Goal: Information Seeking & Learning: Learn about a topic

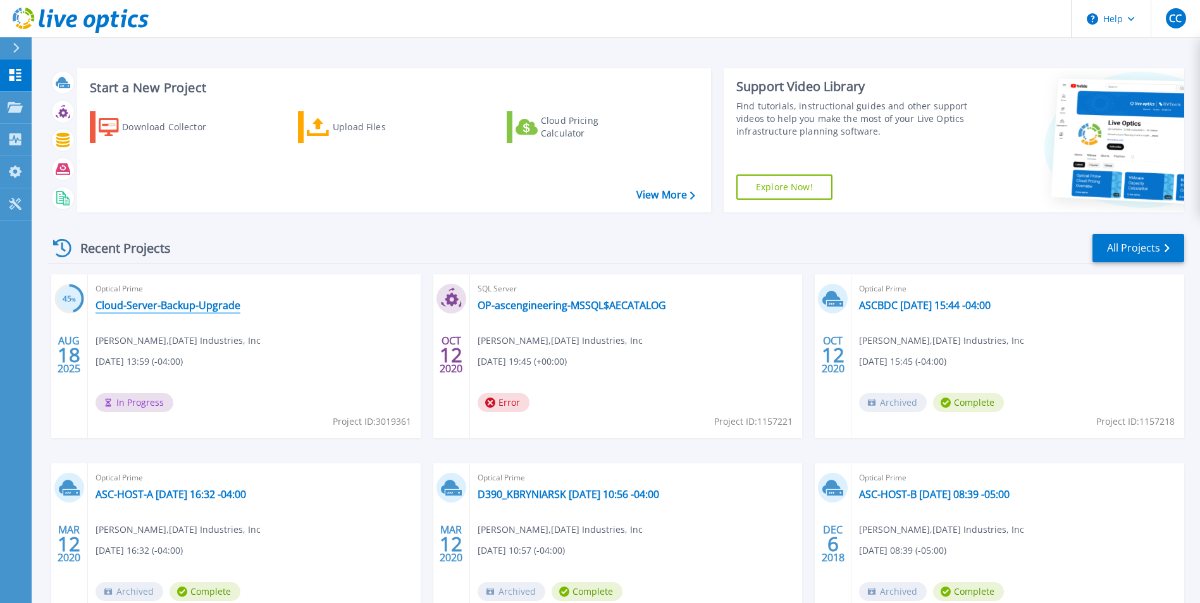
click at [183, 307] on link "Cloud-Server-Backup-Upgrade" at bounding box center [167, 305] width 145 height 13
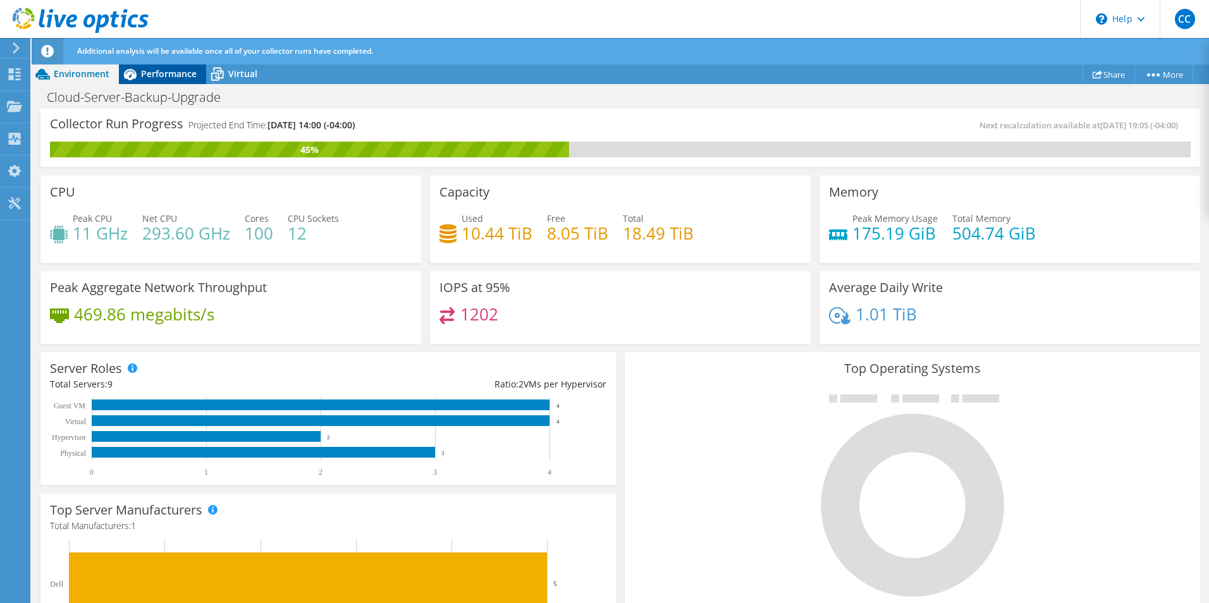
click at [175, 78] on span "Performance" at bounding box center [169, 74] width 56 height 12
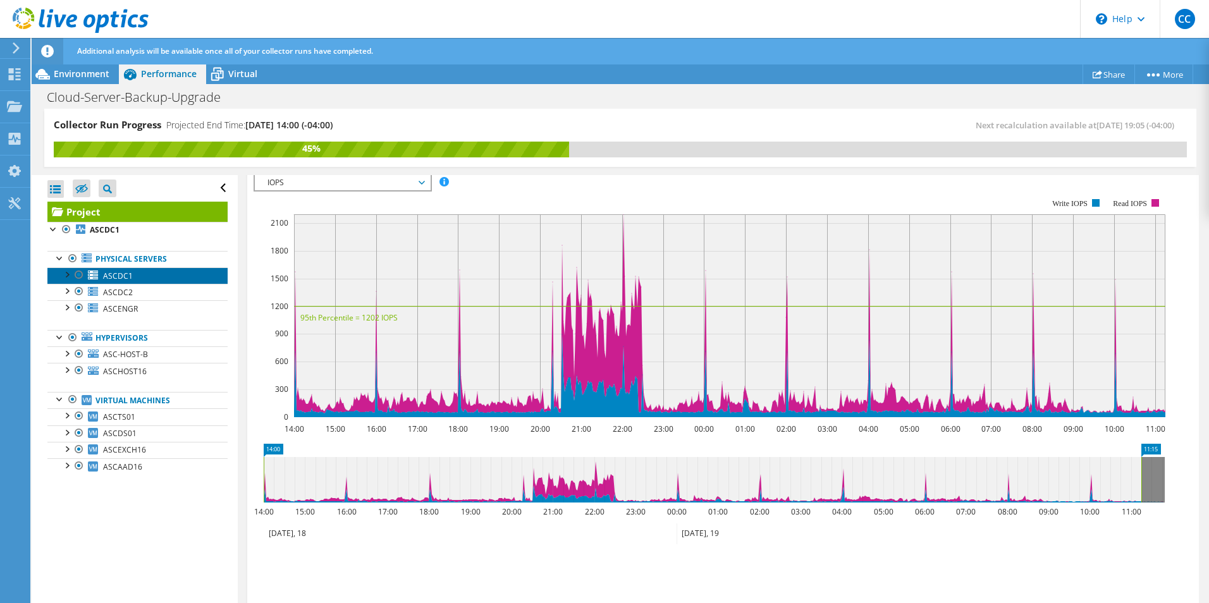
click at [128, 269] on link "ASCDC1" at bounding box center [137, 276] width 180 height 16
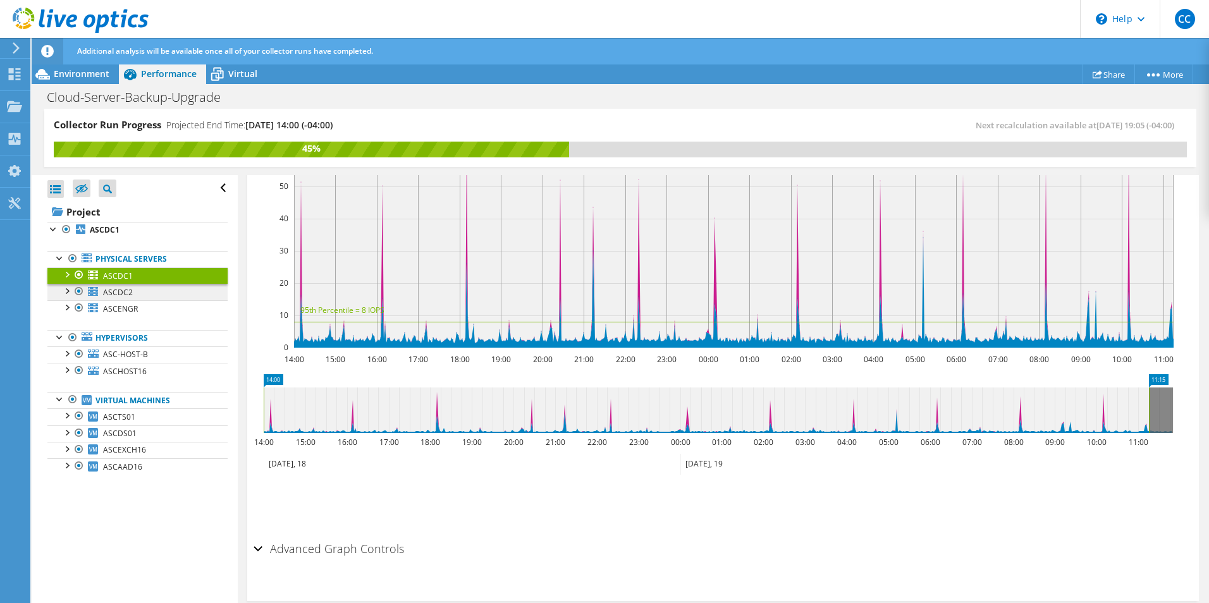
scroll to position [243, 0]
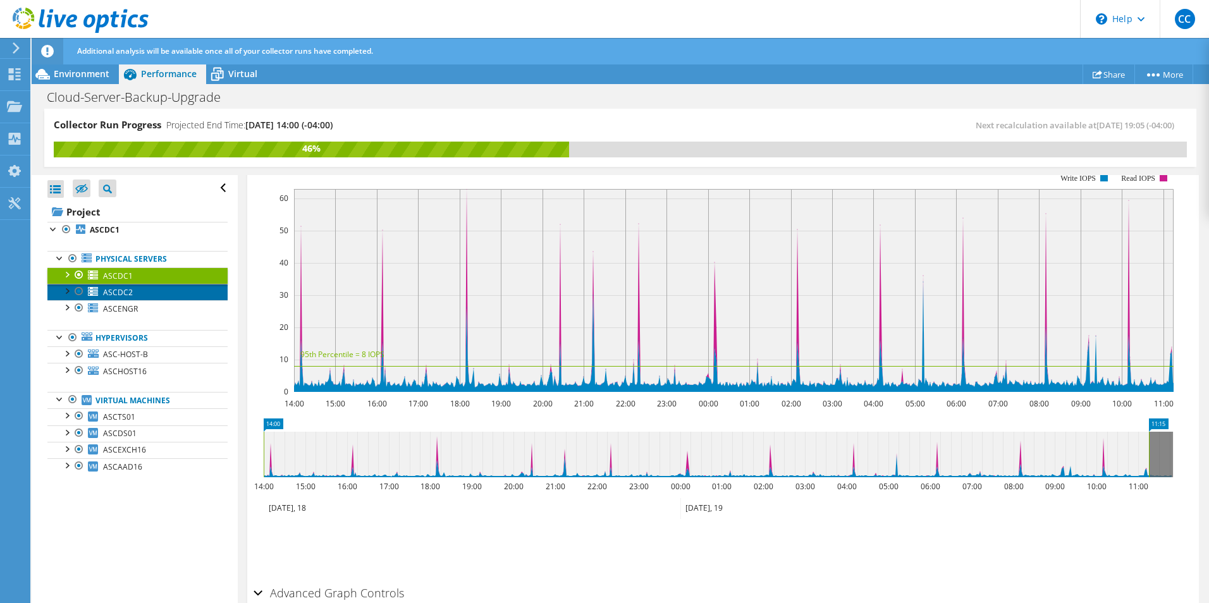
click at [134, 295] on link "ASCDC2" at bounding box center [137, 292] width 180 height 16
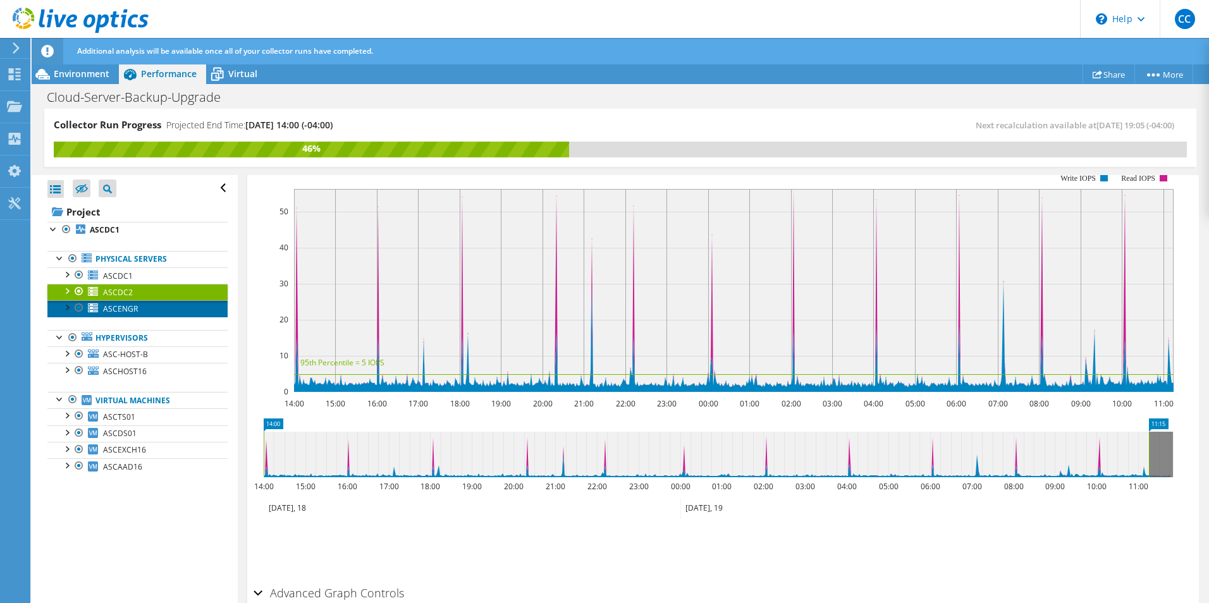
click at [131, 305] on span "ASCENGR" at bounding box center [120, 309] width 35 height 11
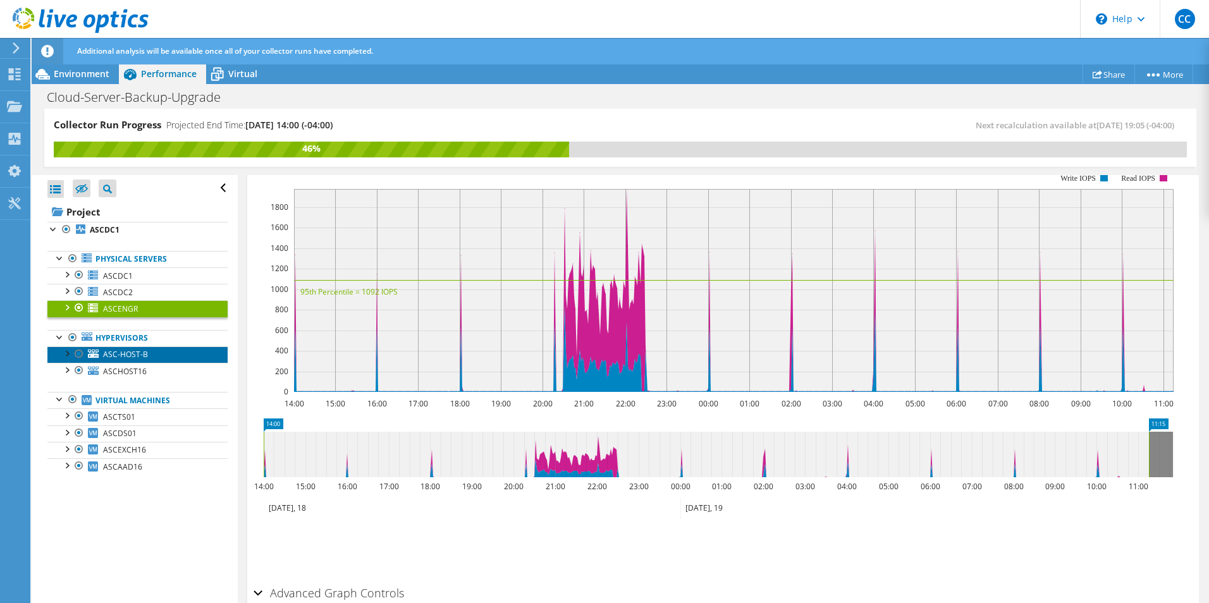
click at [127, 360] on span "ASC-HOST-B" at bounding box center [125, 354] width 45 height 11
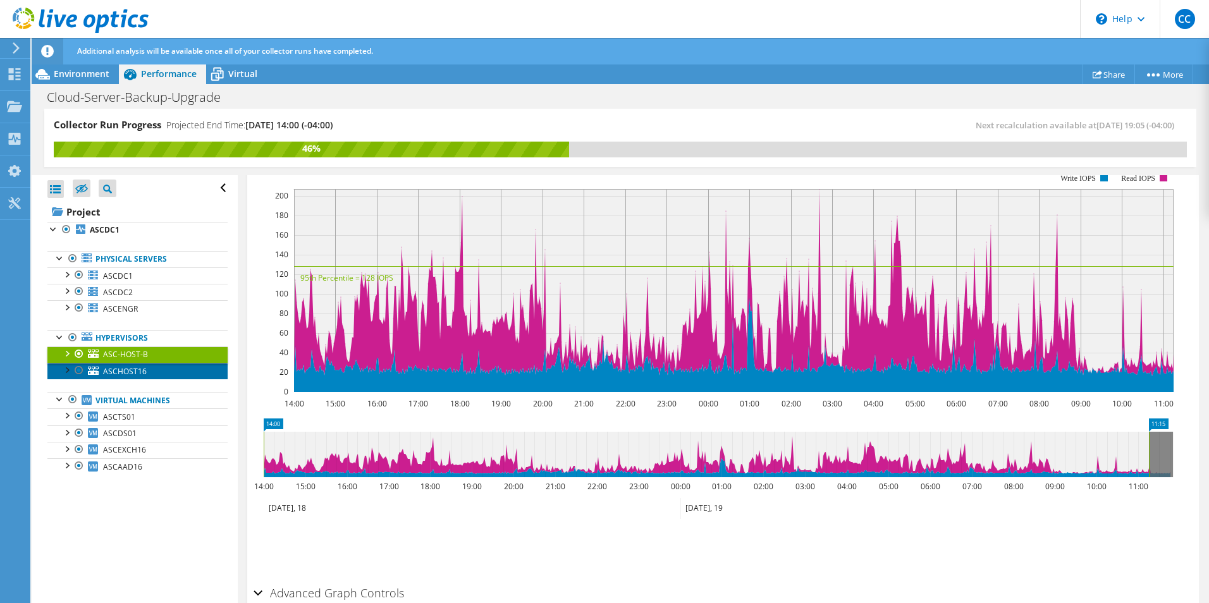
click at [128, 376] on span "ASCHOST16" at bounding box center [125, 371] width 44 height 11
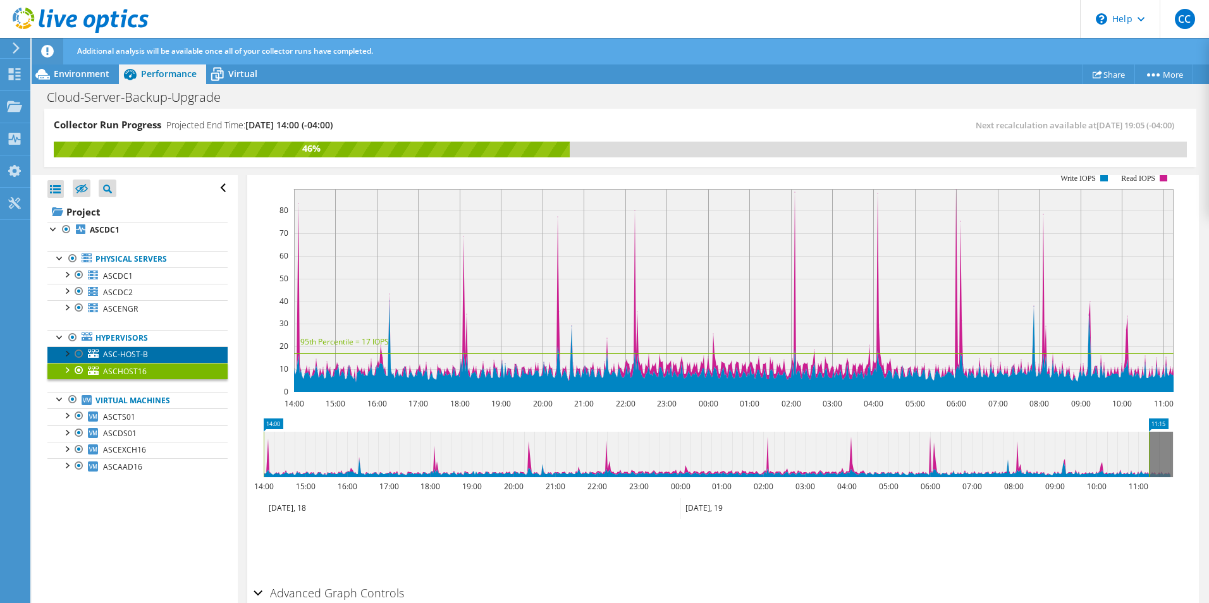
click at [135, 358] on span "ASC-HOST-B" at bounding box center [125, 354] width 45 height 11
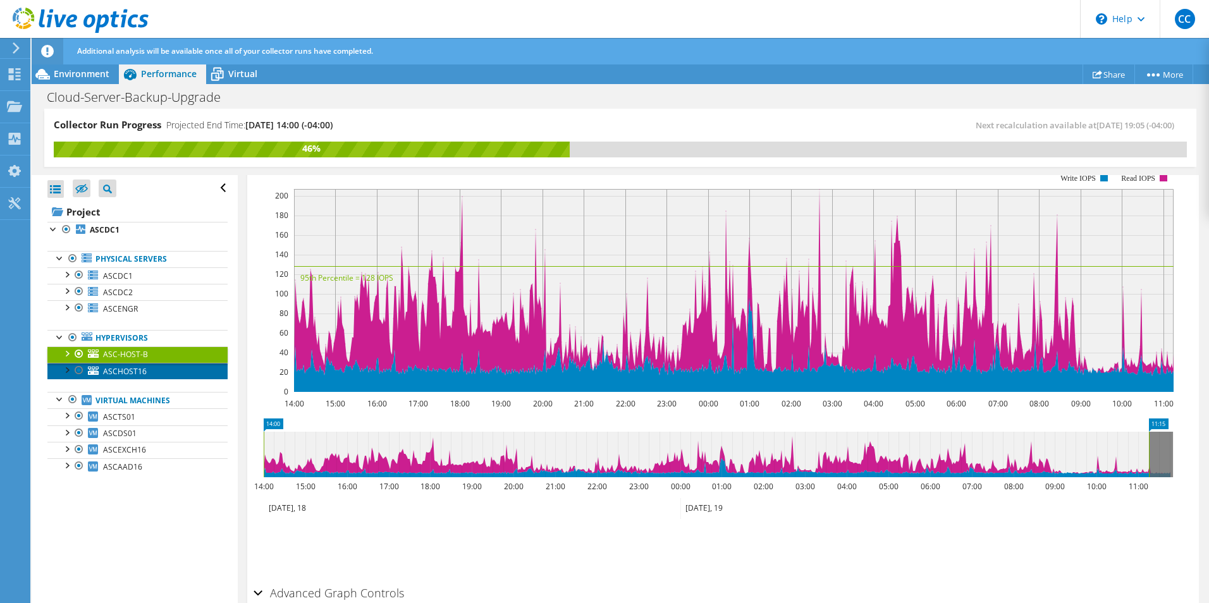
click at [135, 376] on span "ASCHOST16" at bounding box center [125, 371] width 44 height 11
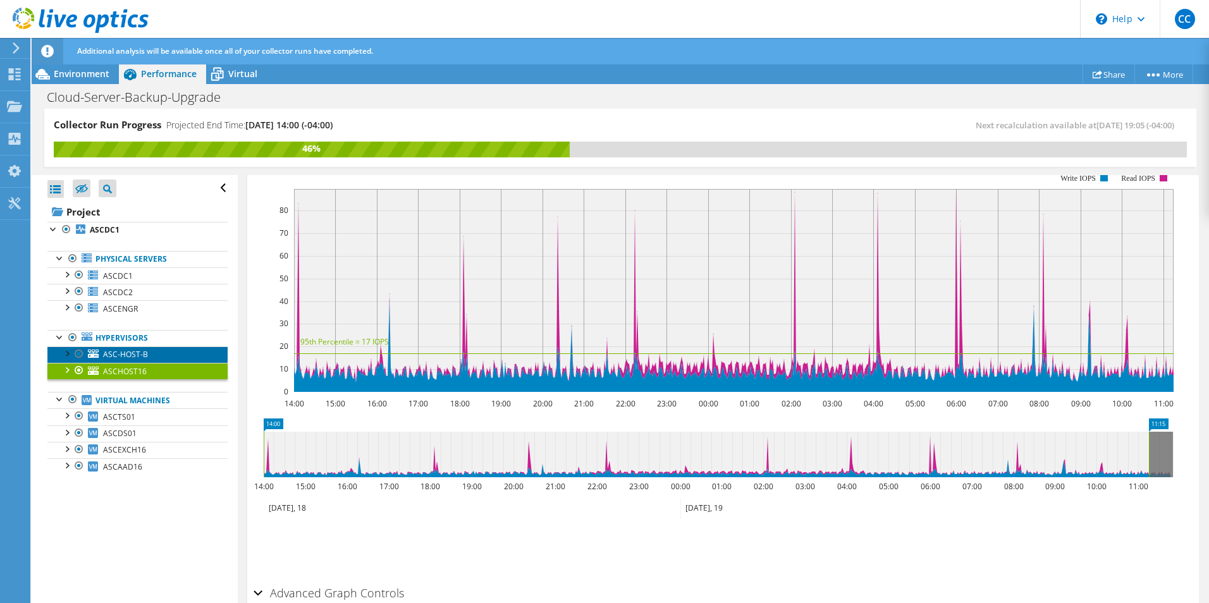
click at [126, 354] on span "ASC-HOST-B" at bounding box center [125, 354] width 45 height 11
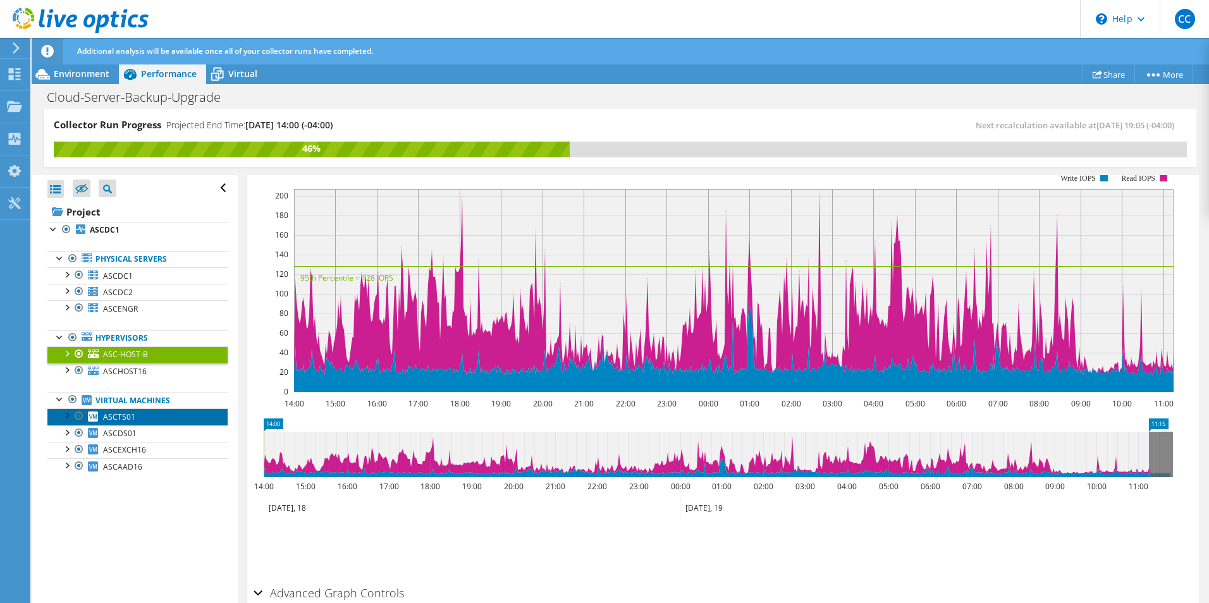
click at [121, 422] on link "ASCTS01" at bounding box center [137, 417] width 180 height 16
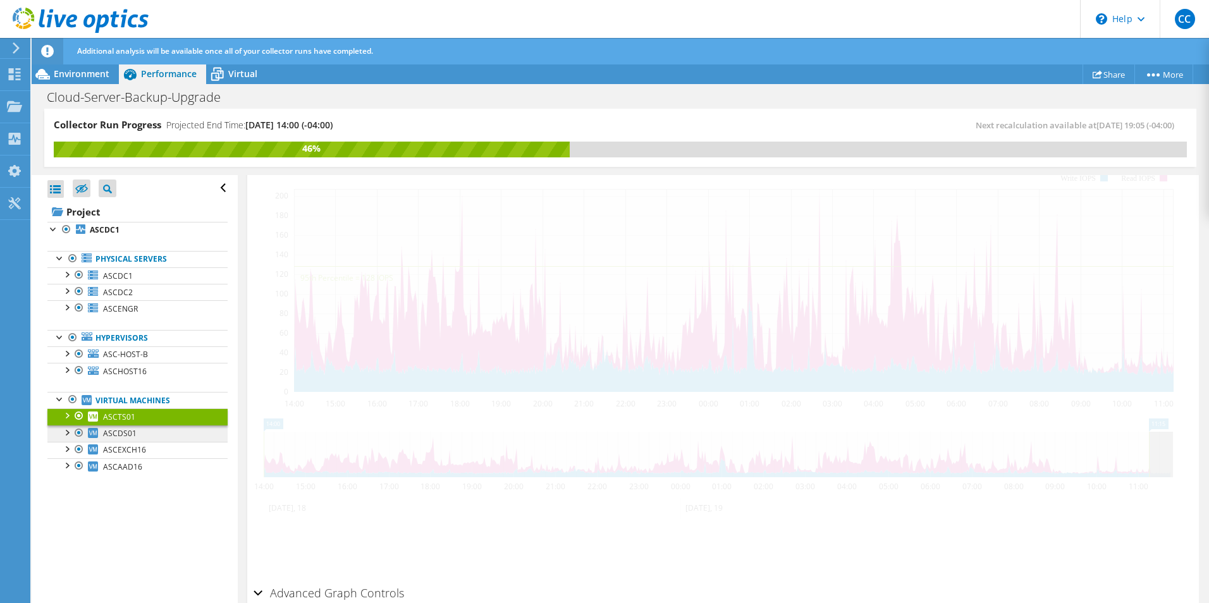
scroll to position [268, 0]
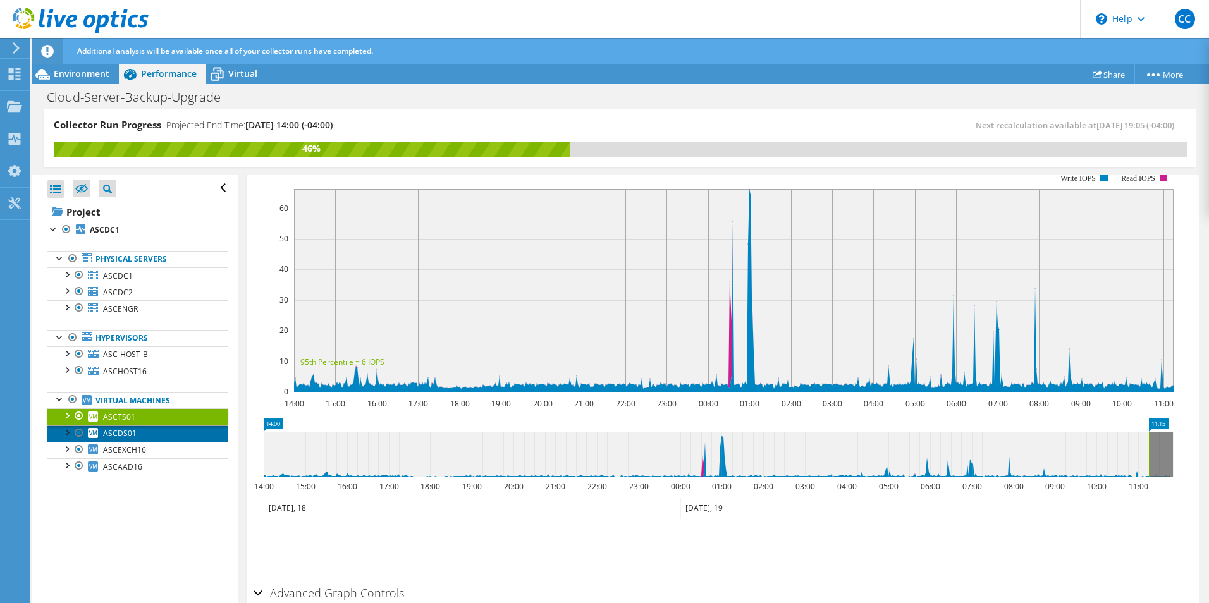
click at [120, 431] on span "ASCDS01" at bounding box center [120, 433] width 34 height 11
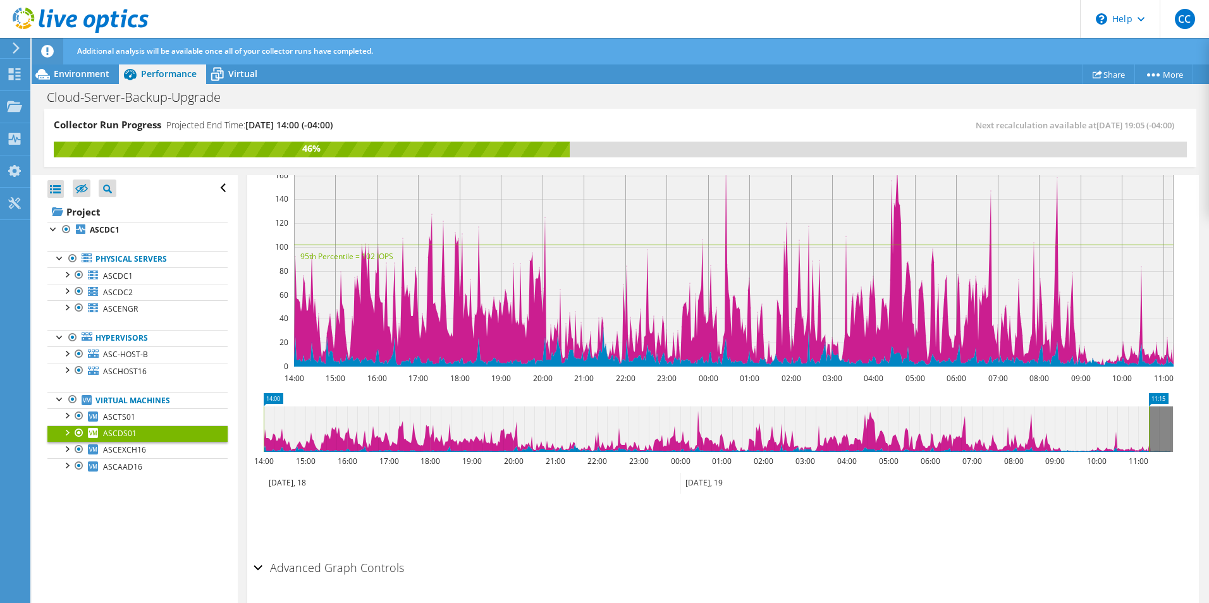
scroll to position [243, 0]
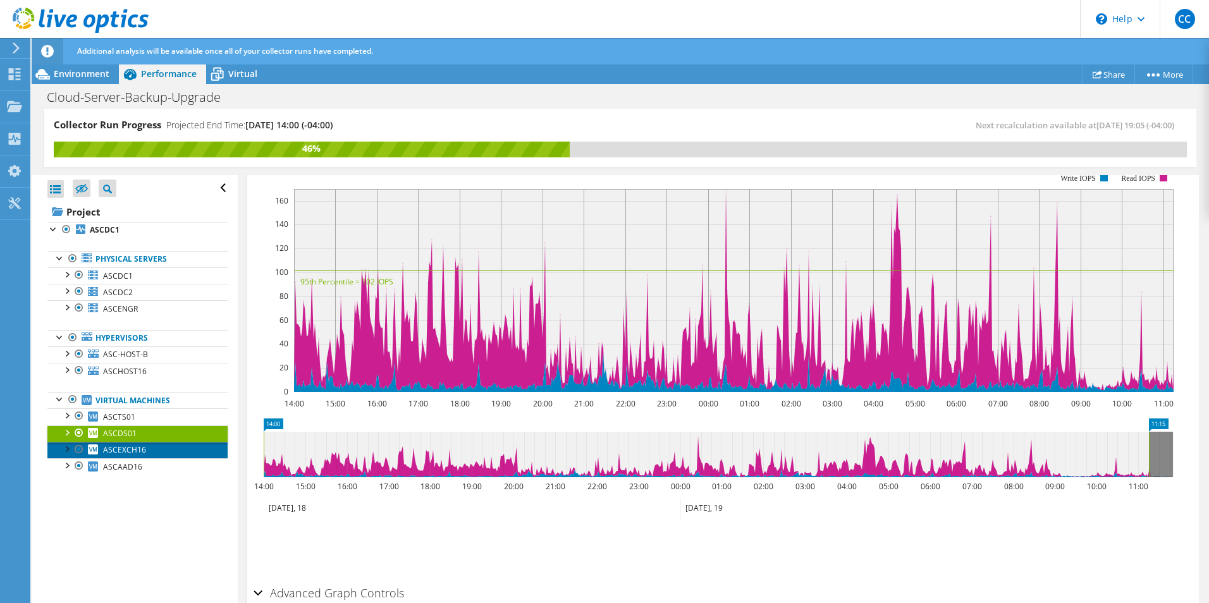
click at [123, 447] on span "ASCEXCH16" at bounding box center [124, 450] width 43 height 11
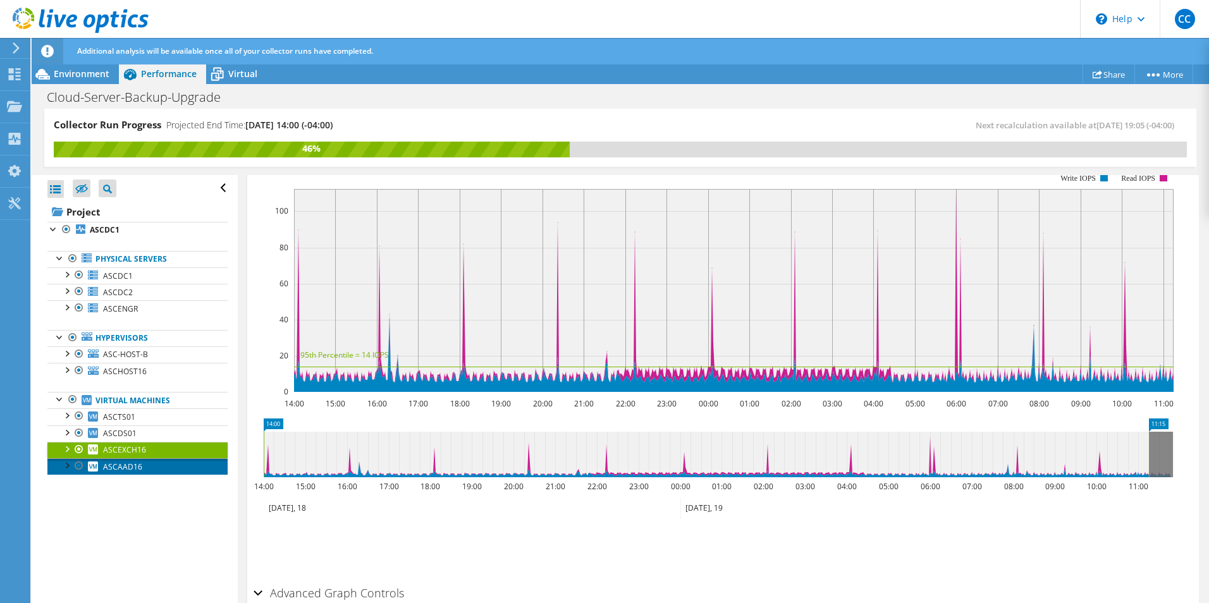
click at [122, 465] on span "ASCAAD16" at bounding box center [122, 467] width 39 height 11
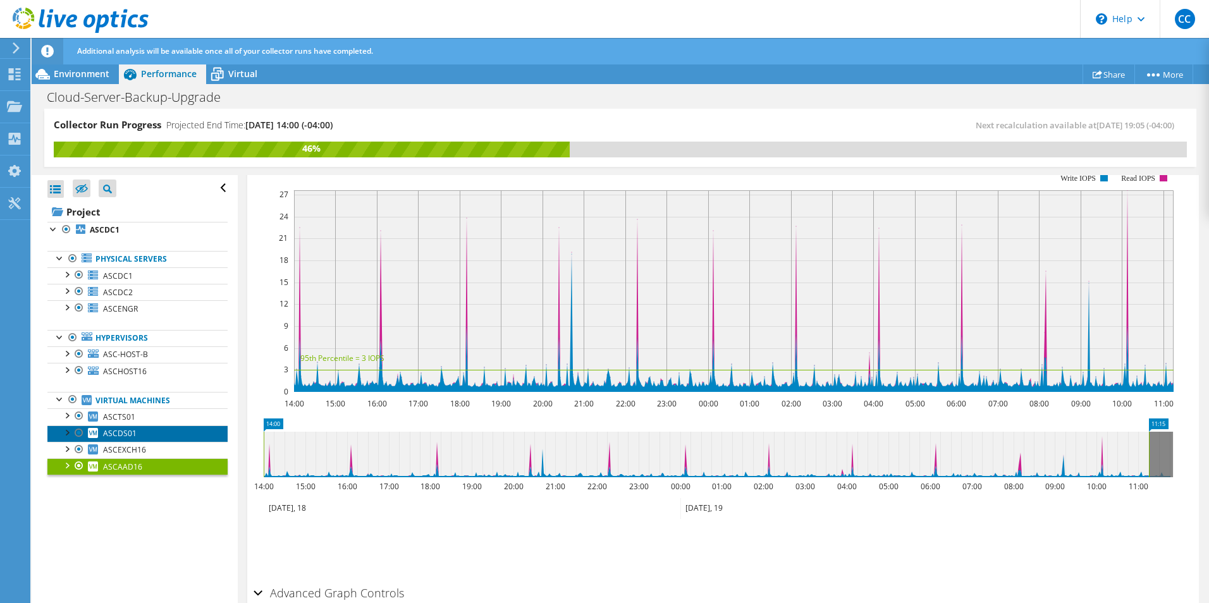
click at [131, 430] on span "ASCDS01" at bounding box center [120, 433] width 34 height 11
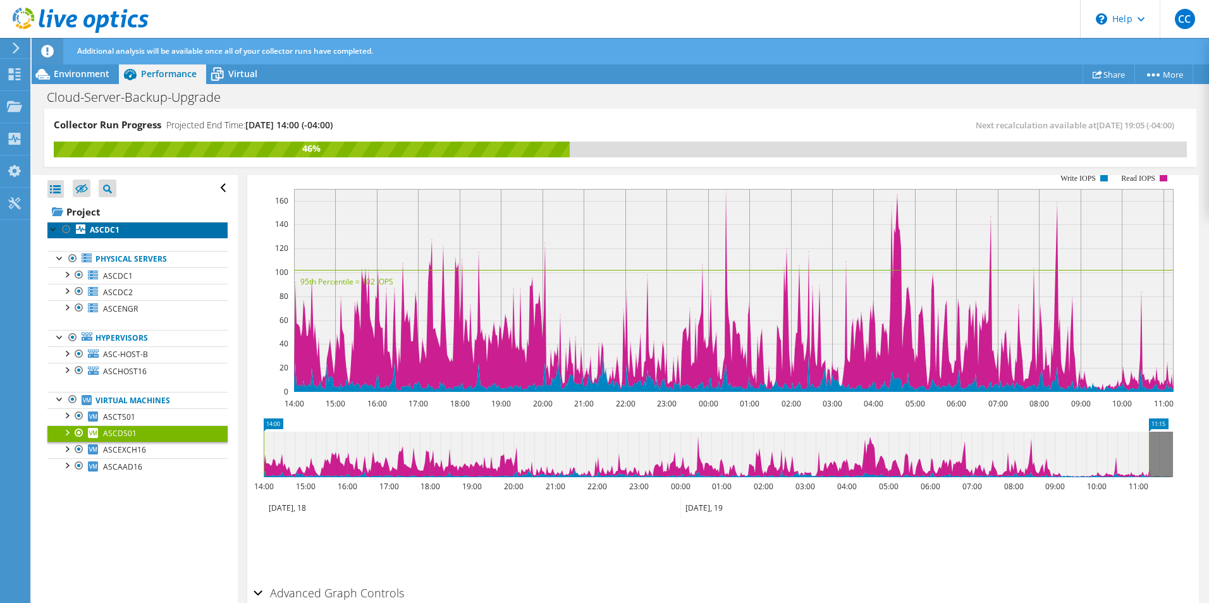
click at [146, 233] on link "ASCDC1" at bounding box center [137, 230] width 180 height 16
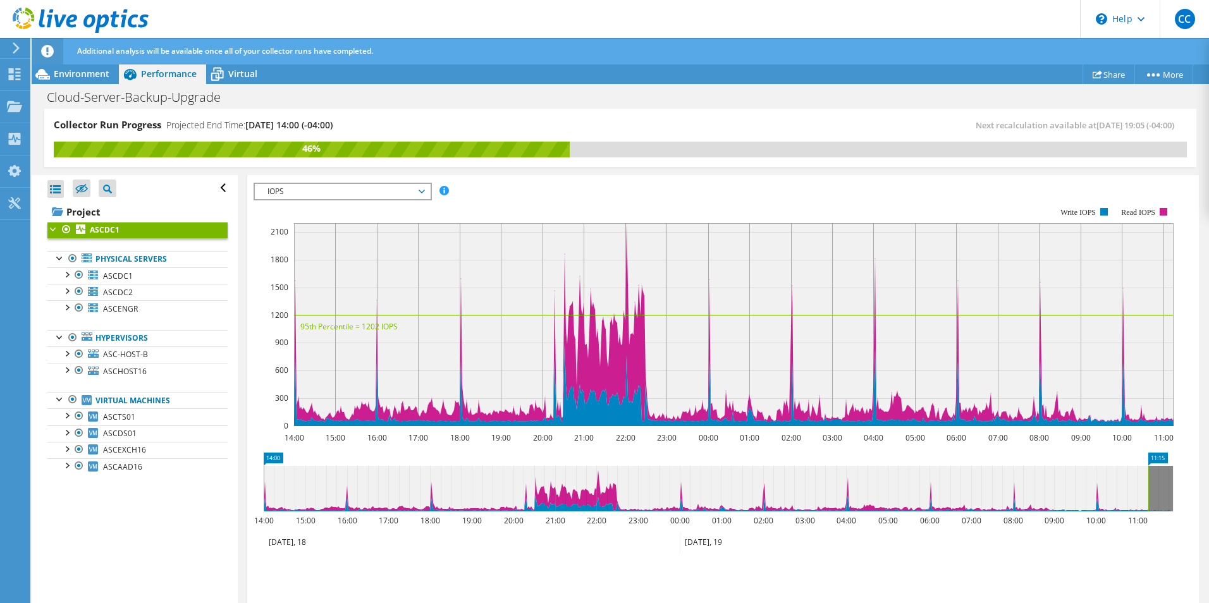
scroll to position [274, 0]
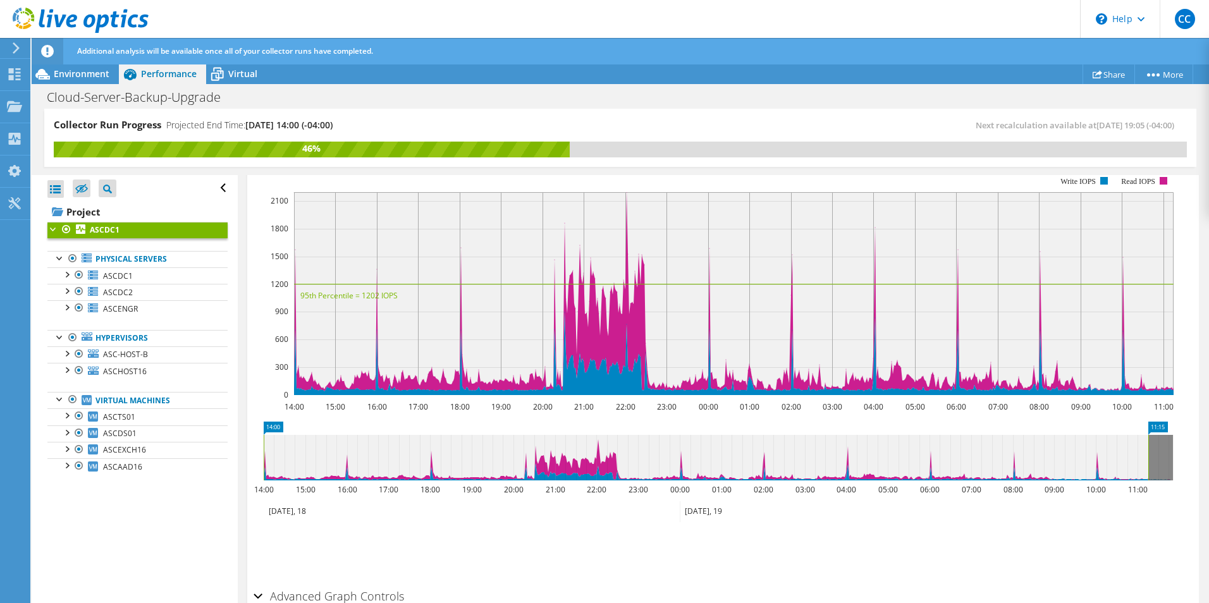
click at [249, 85] on div "Cloud-Server-Backup-Upgrade Print" at bounding box center [621, 96] width 1178 height 25
click at [247, 83] on div "Virtual" at bounding box center [236, 74] width 61 height 20
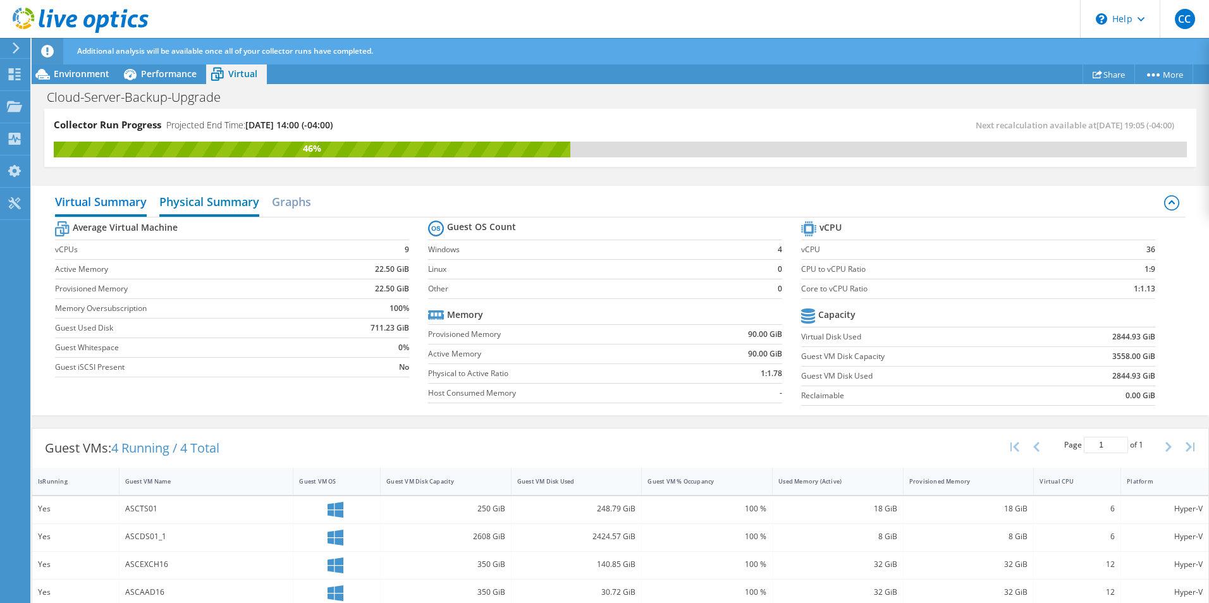
click at [211, 202] on h2 "Physical Summary" at bounding box center [209, 203] width 100 height 28
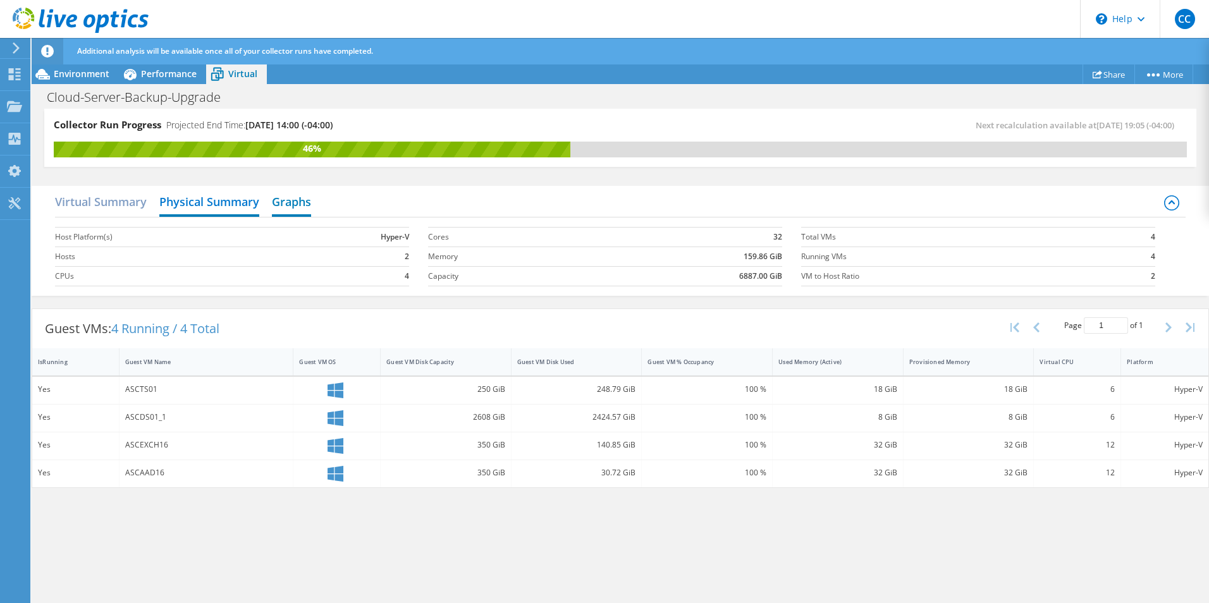
click at [293, 200] on h2 "Graphs" at bounding box center [291, 203] width 39 height 28
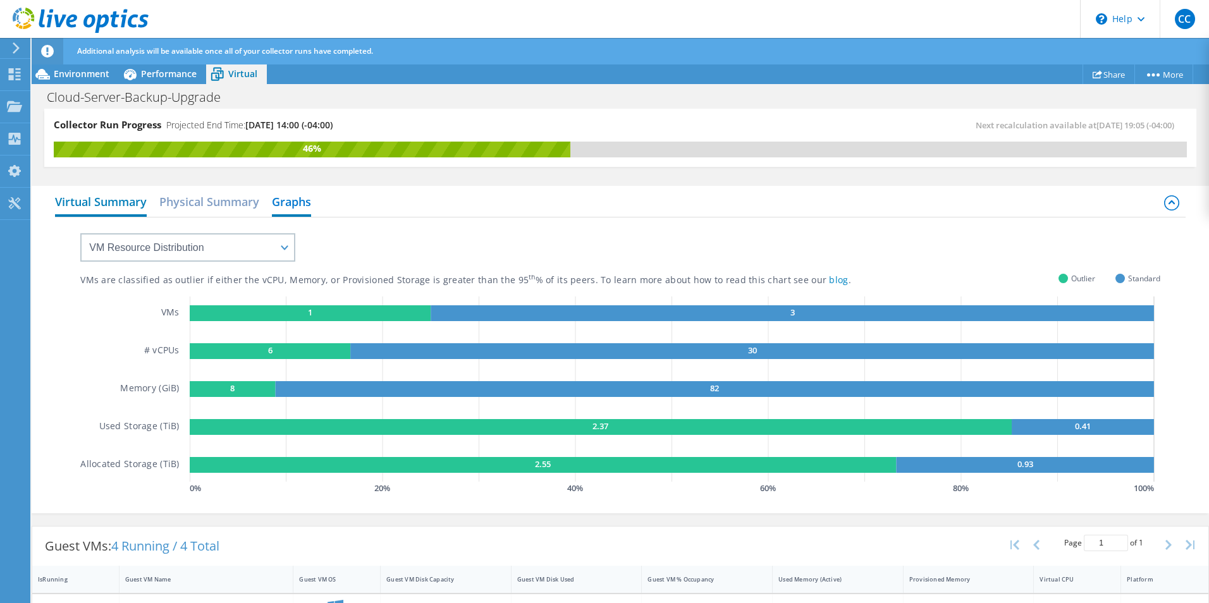
click at [78, 208] on h2 "Virtual Summary" at bounding box center [101, 203] width 92 height 28
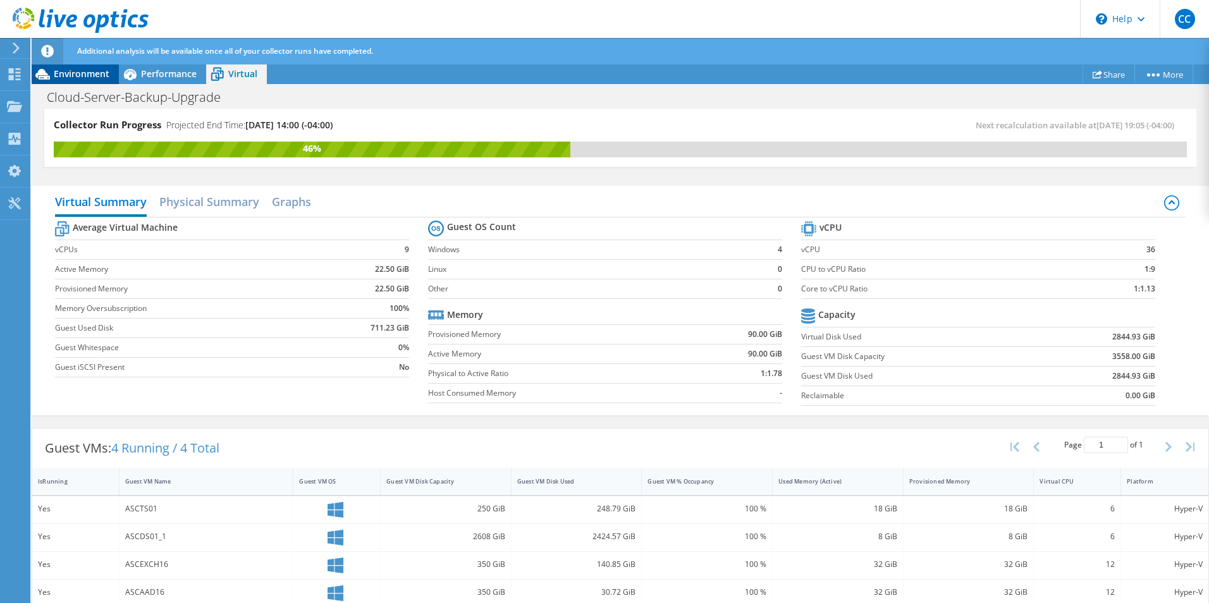
click at [60, 76] on span "Environment" at bounding box center [82, 74] width 56 height 12
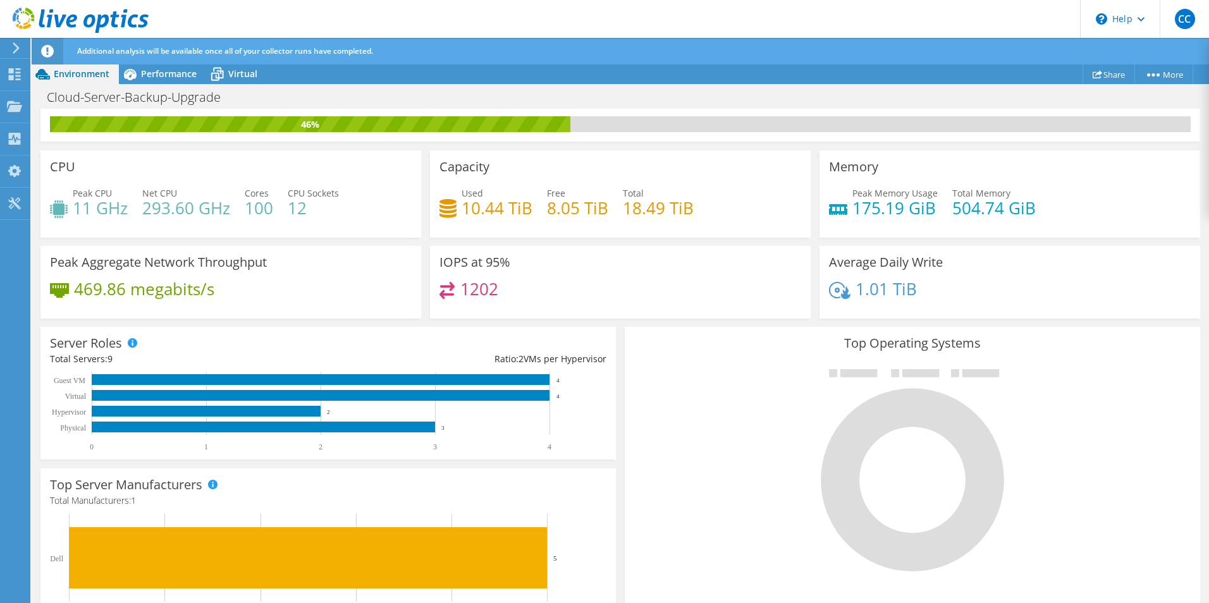
scroll to position [0, 0]
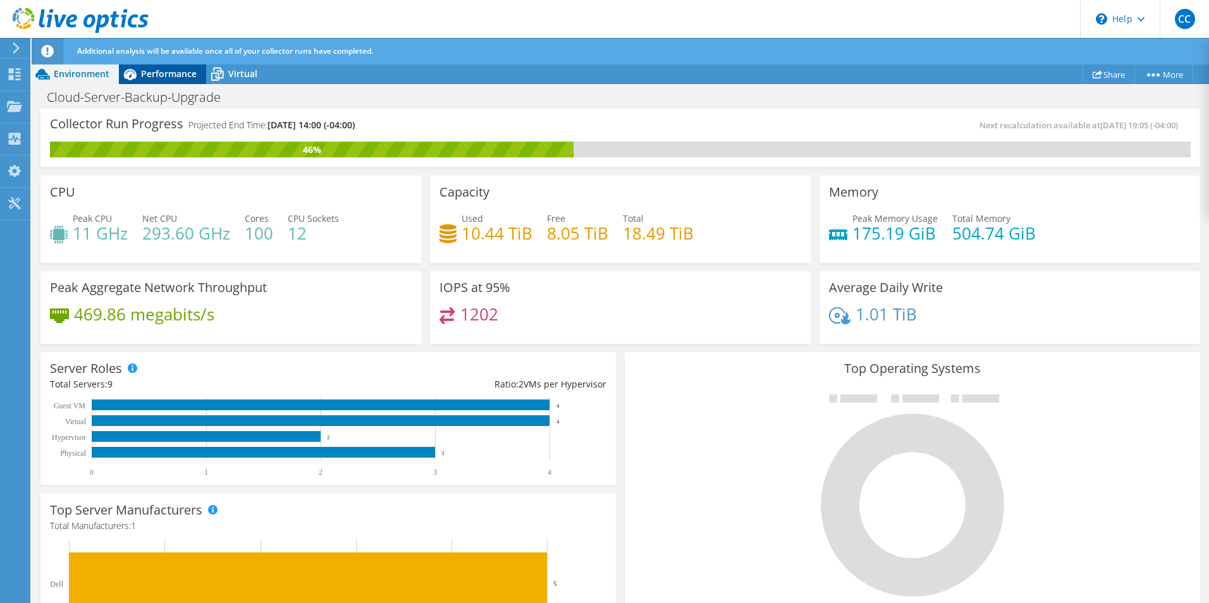
click at [171, 67] on div "Performance" at bounding box center [162, 74] width 87 height 20
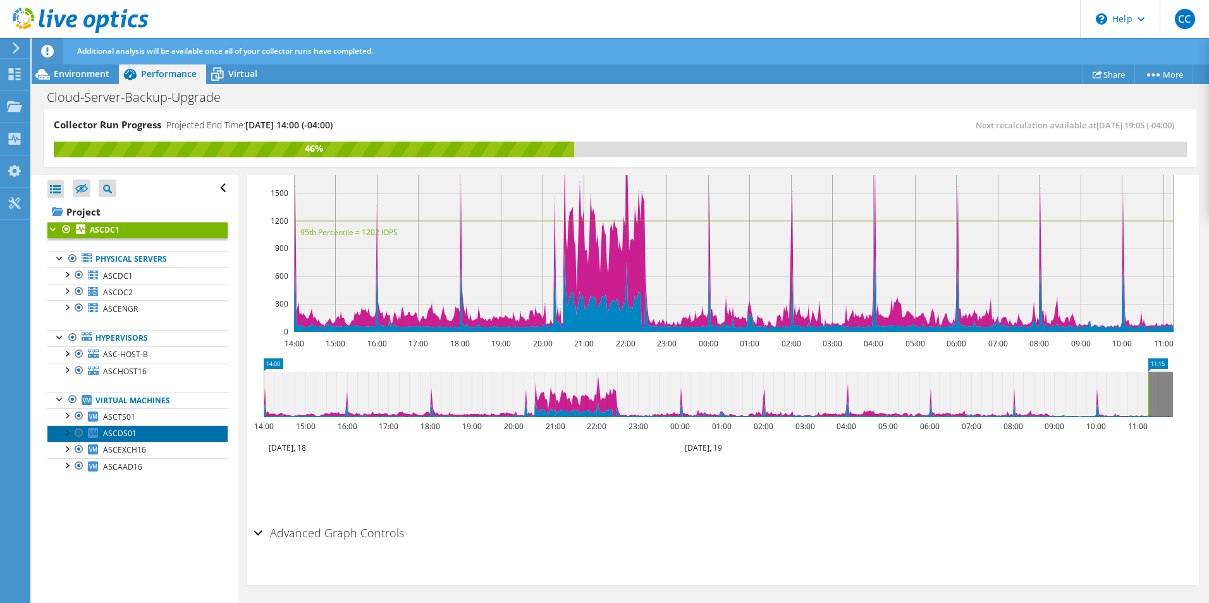
click at [128, 431] on span "ASCDS01" at bounding box center [120, 433] width 34 height 11
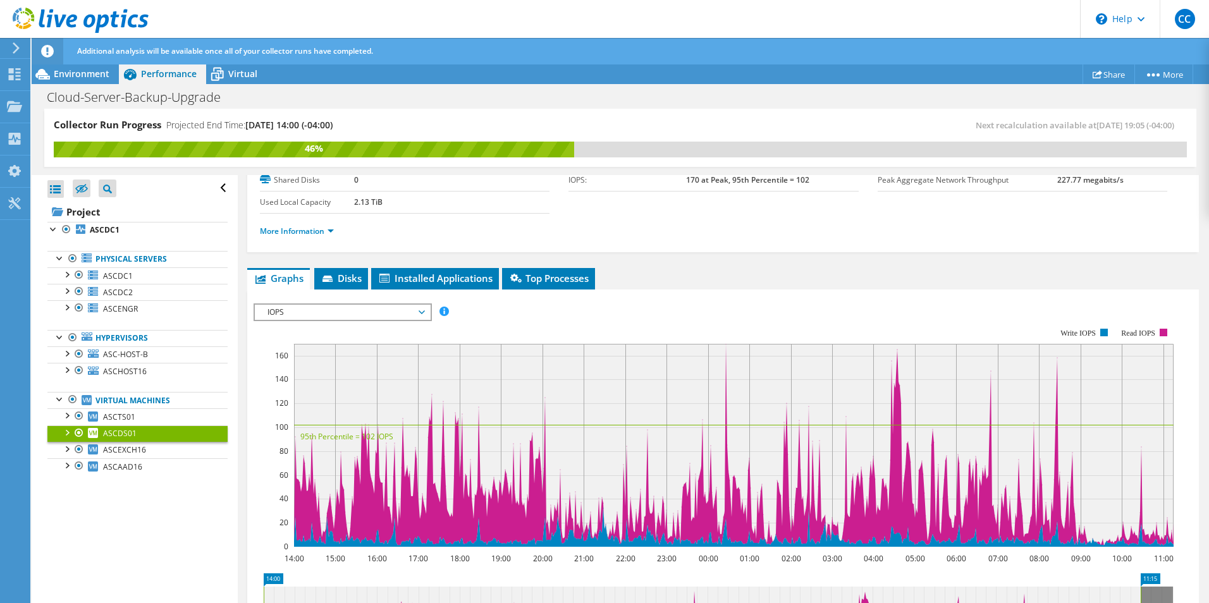
scroll to position [126, 0]
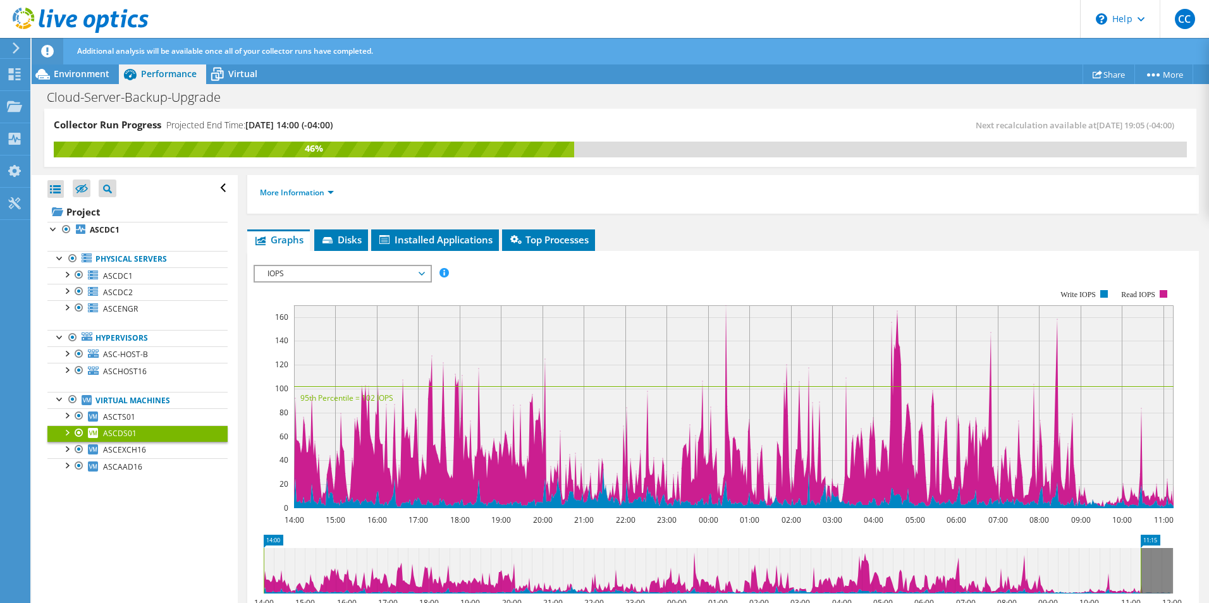
click at [69, 431] on div at bounding box center [66, 432] width 13 height 13
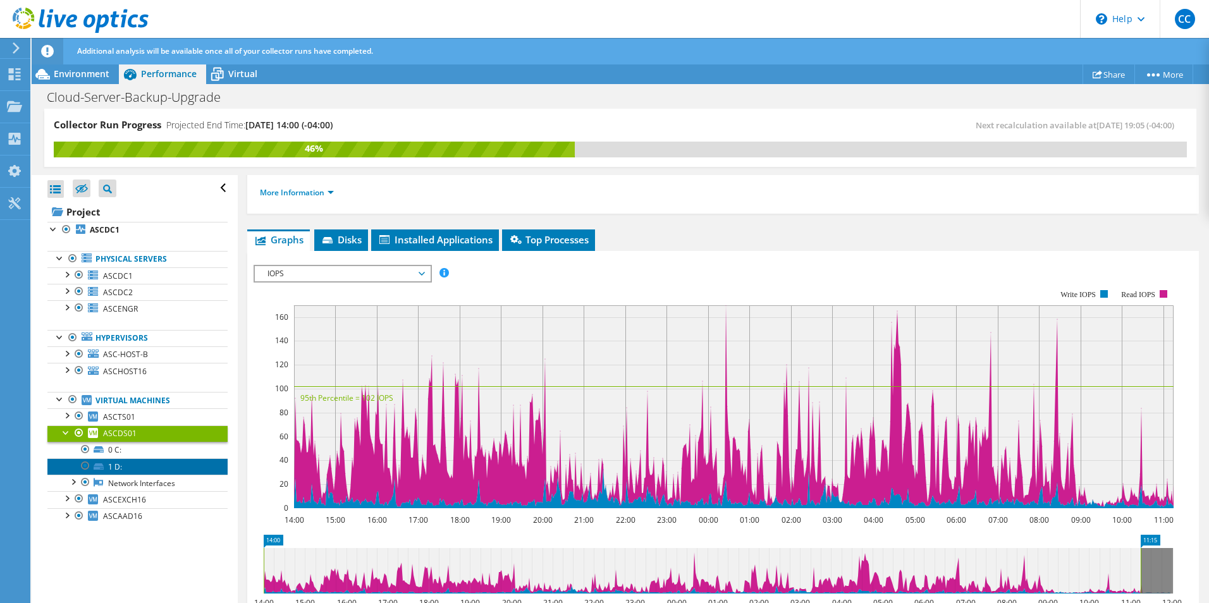
click at [118, 466] on link "1 D:" at bounding box center [137, 467] width 180 height 16
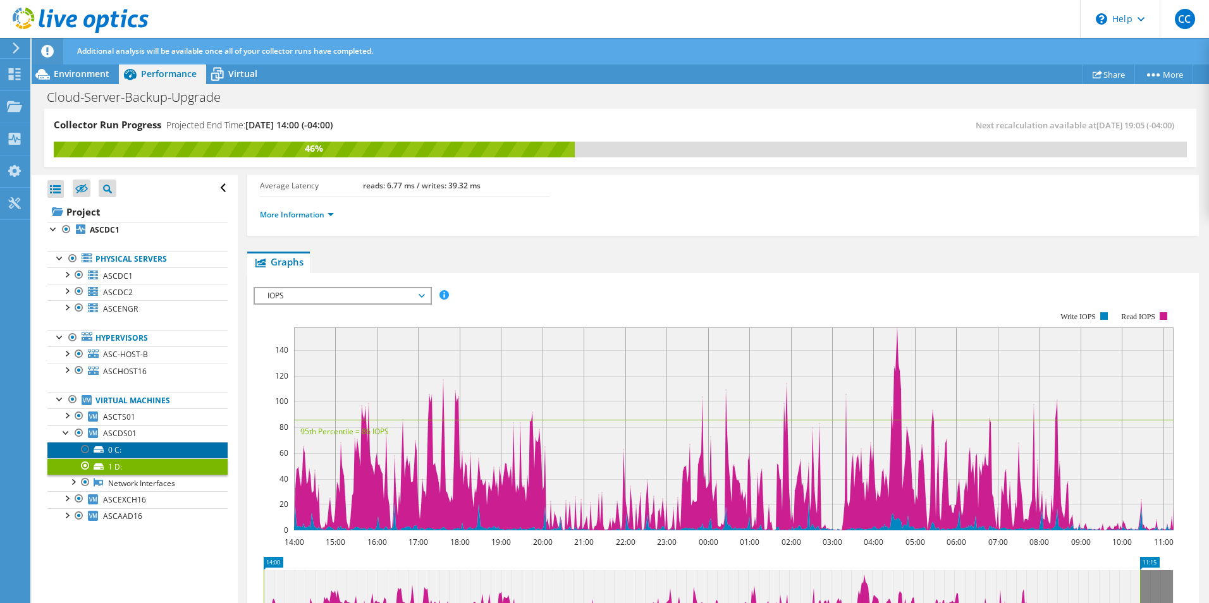
click at [114, 448] on link "0 C:" at bounding box center [137, 450] width 180 height 16
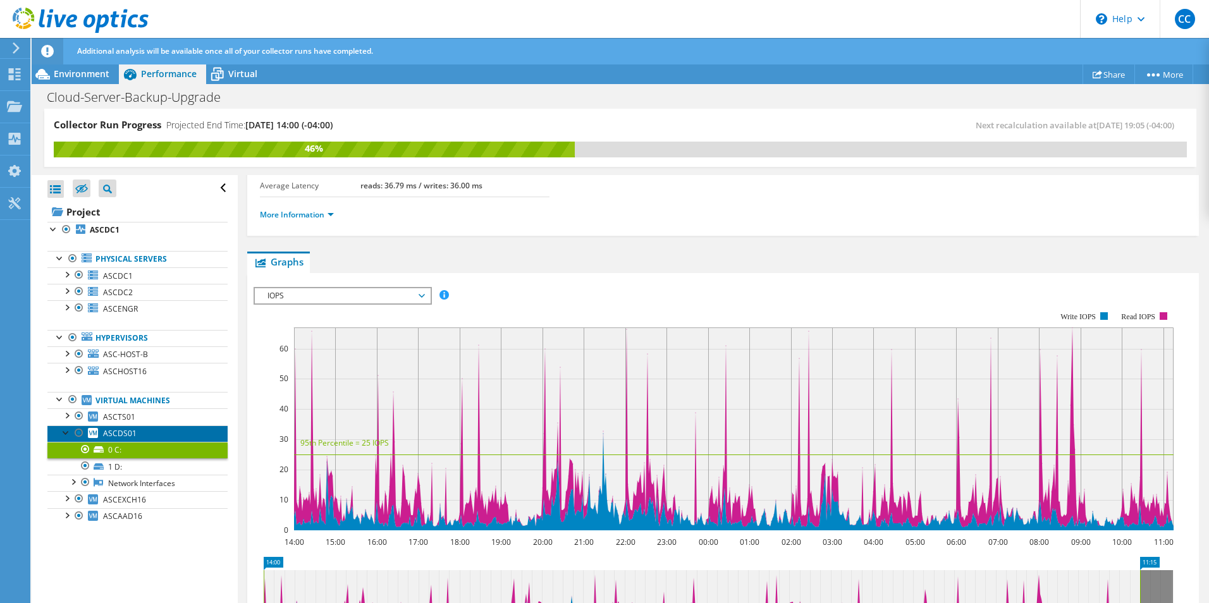
click at [118, 436] on span "ASCDS01" at bounding box center [120, 433] width 34 height 11
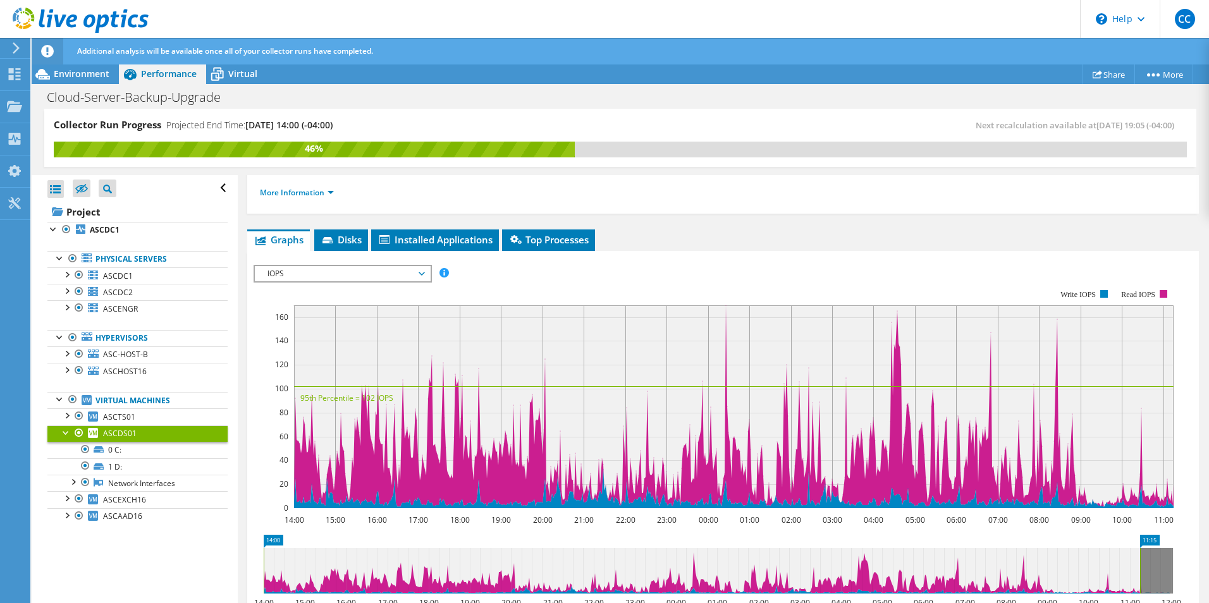
click at [66, 426] on div at bounding box center [66, 432] width 13 height 13
